Goal: Navigation & Orientation: Find specific page/section

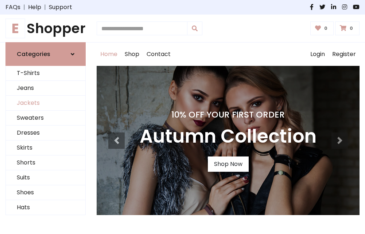
click at [46, 104] on link "Jackets" at bounding box center [45, 103] width 79 height 15
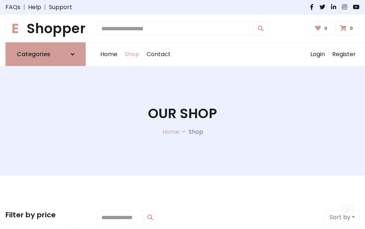
scroll to position [330, 0]
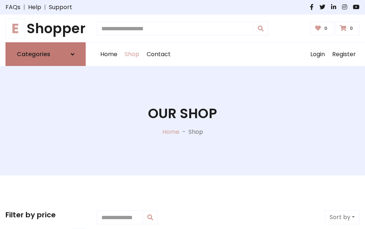
click at [46, 54] on h6 "Categories" at bounding box center [34, 54] width 34 height 7
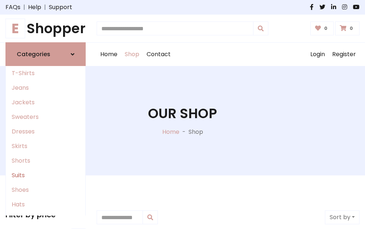
click at [46, 175] on link "Suits" at bounding box center [45, 175] width 79 height 15
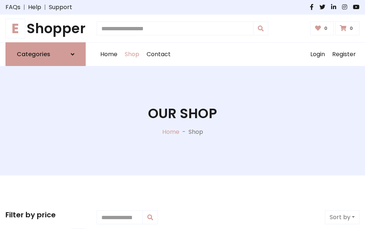
scroll to position [527, 0]
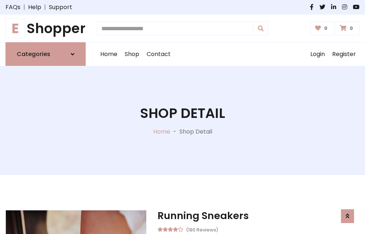
scroll to position [681, 0]
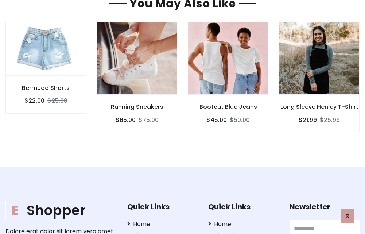
scroll to position [681, 0]
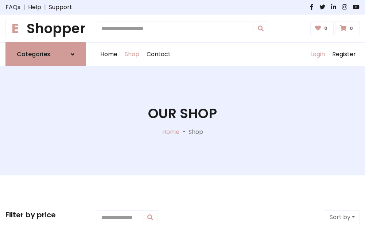
click at [317, 54] on link "Login" at bounding box center [318, 54] width 22 height 23
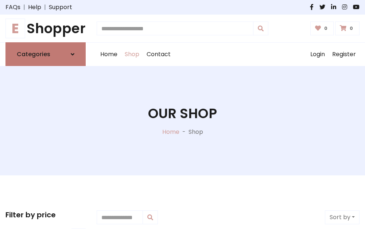
click at [73, 54] on icon at bounding box center [73, 54] width 4 height 6
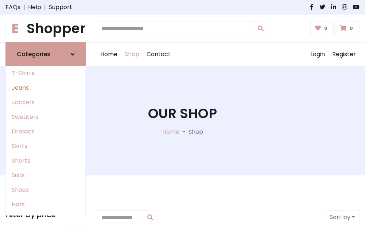
click at [46, 88] on link "Jeans" at bounding box center [45, 88] width 79 height 15
